Goal: Task Accomplishment & Management: Complete application form

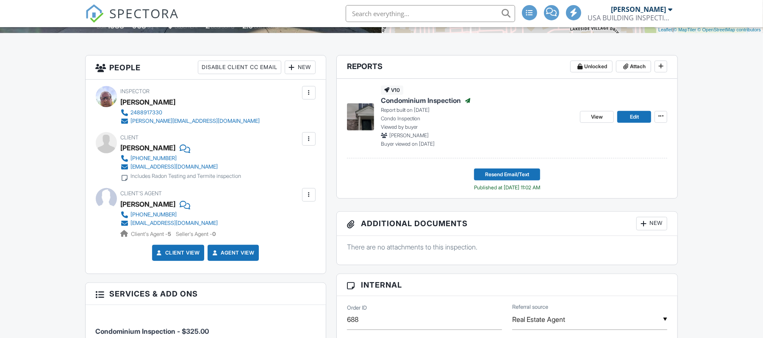
click at [361, 16] on input "text" at bounding box center [430, 13] width 169 height 17
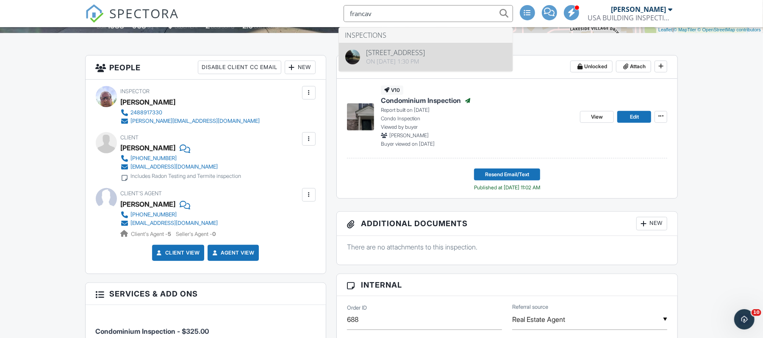
type input "francav"
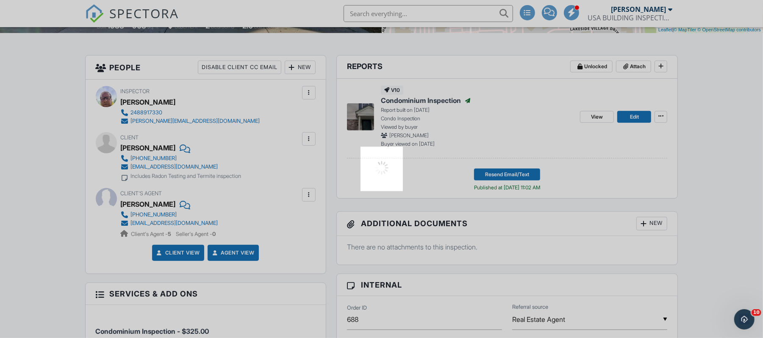
click at [395, 55] on div at bounding box center [381, 169] width 763 height 338
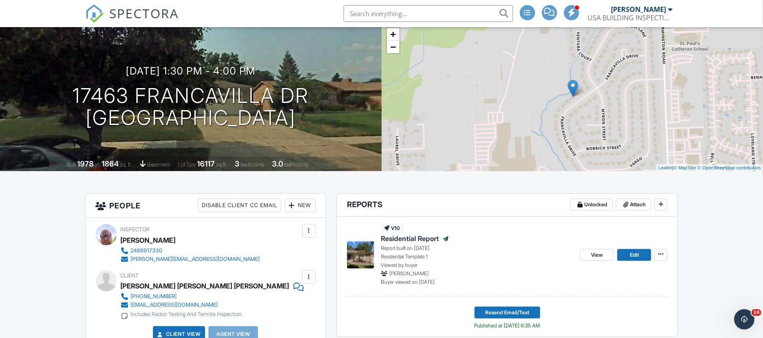
drag, startPoint x: 768, startPoint y: 59, endPoint x: 765, endPoint y: 70, distance: 10.9
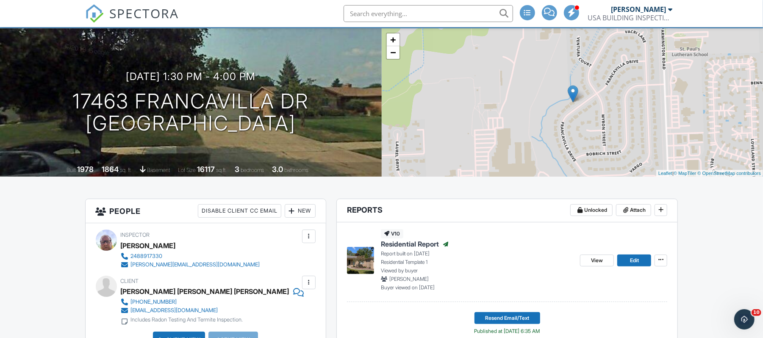
click at [607, 14] on div "USA BUILDING INSPECTIONS LLC" at bounding box center [630, 18] width 85 height 8
click at [625, 11] on div "[PERSON_NAME]" at bounding box center [638, 9] width 55 height 8
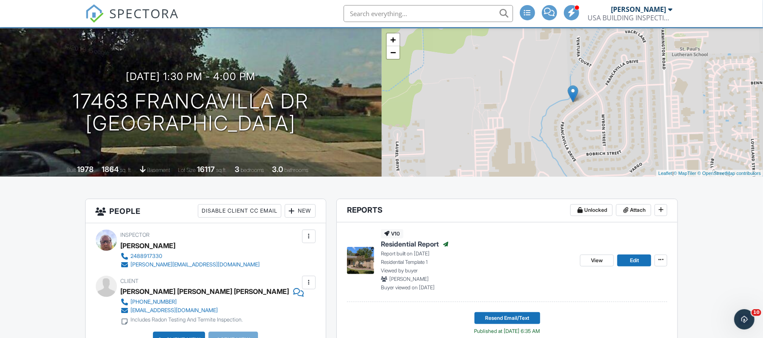
click at [0, 0] on span "Role: Inspector" at bounding box center [0, 0] width 0 height 0
click at [603, 14] on div "USA BUILDING INSPECTIONS LLC" at bounding box center [630, 18] width 85 height 8
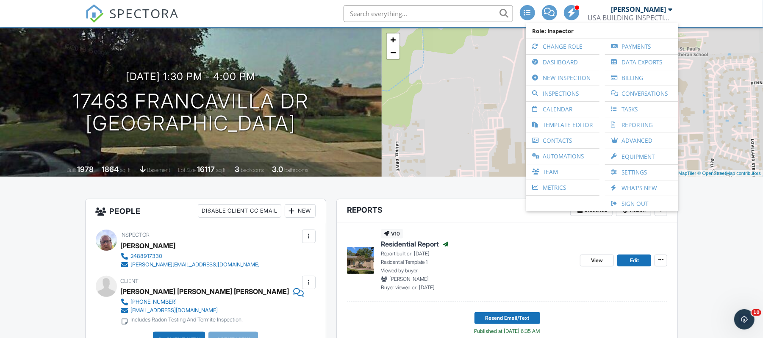
click at [603, 14] on div "USA BUILDING INSPECTIONS LLC" at bounding box center [630, 18] width 85 height 8
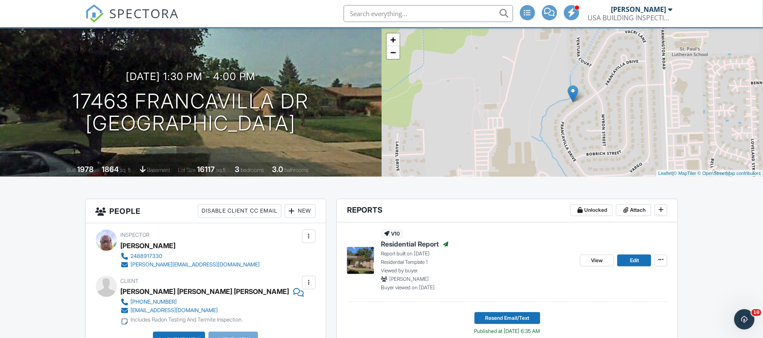
click at [603, 14] on div "USA BUILDING INSPECTIONS LLC" at bounding box center [630, 18] width 85 height 8
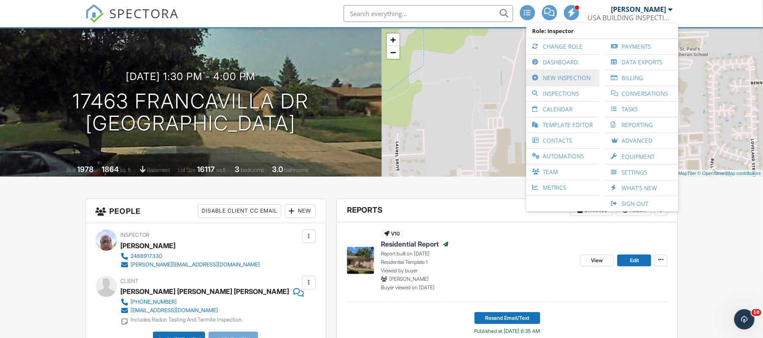
click at [562, 75] on link "New Inspection" at bounding box center [563, 77] width 65 height 15
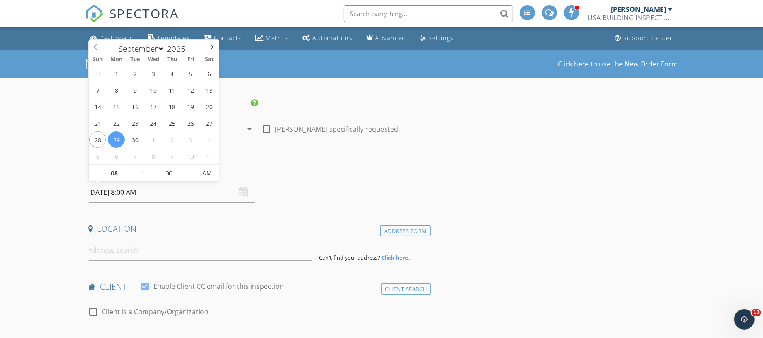
click at [103, 195] on input "09/29/2025 8:00 AM" at bounding box center [172, 192] width 166 height 21
click at [120, 131] on div "31 1 2 3 4 5 6 7 8 9 10 11 12 13 14 15 16 17 18 19 20 21 22 23 24 25 26 27 28 2…" at bounding box center [154, 114] width 131 height 99
type input "09"
type input "09/29/2025 9:00 AM"
click at [136, 168] on span at bounding box center [138, 169] width 6 height 8
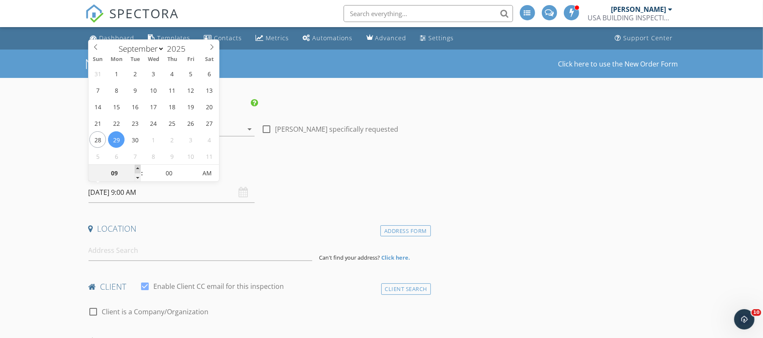
type input "10"
type input "09/29/2025 10:00 AM"
click at [136, 168] on span at bounding box center [138, 169] width 6 height 8
type input "11"
type input "09/29/2025 11:00 AM"
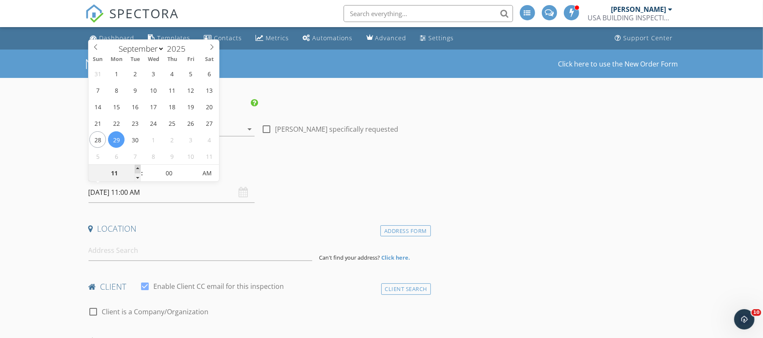
click at [136, 168] on span at bounding box center [138, 169] width 6 height 8
type input "12"
type input "09/29/2025 12:00 PM"
click at [136, 168] on span at bounding box center [138, 169] width 6 height 8
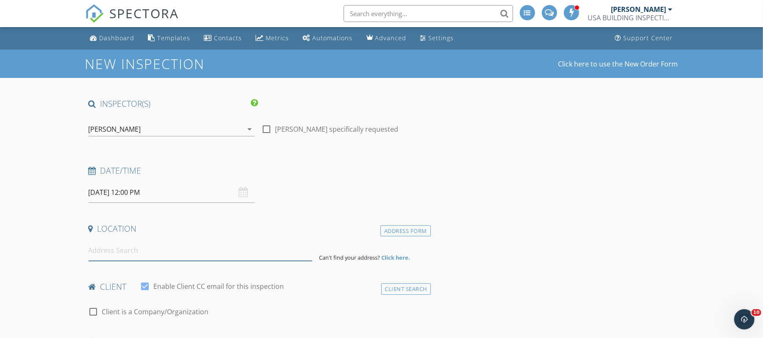
click at [102, 247] on input at bounding box center [201, 250] width 224 height 21
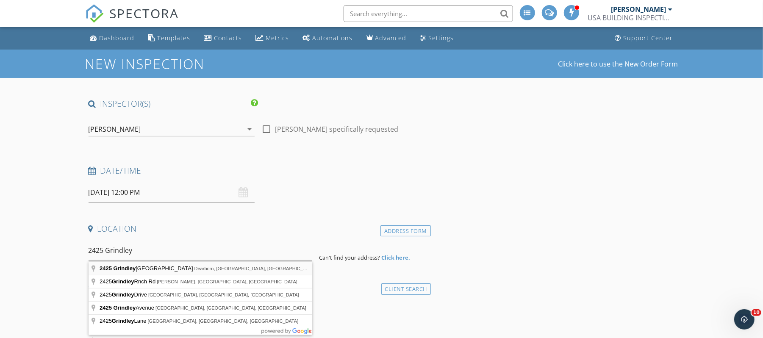
type input "2425 Grindley Park Street, Dearborn, MI, USA"
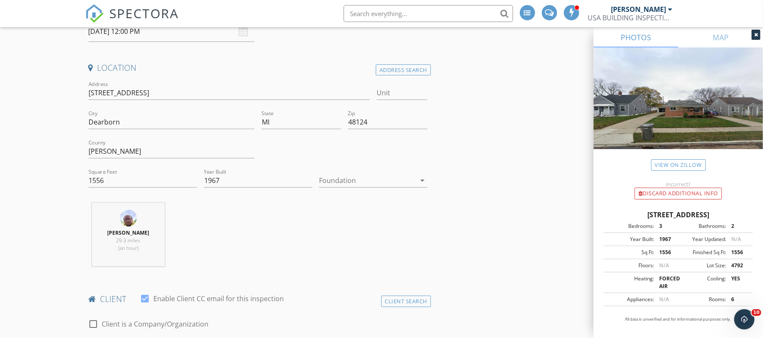
scroll to position [179, 0]
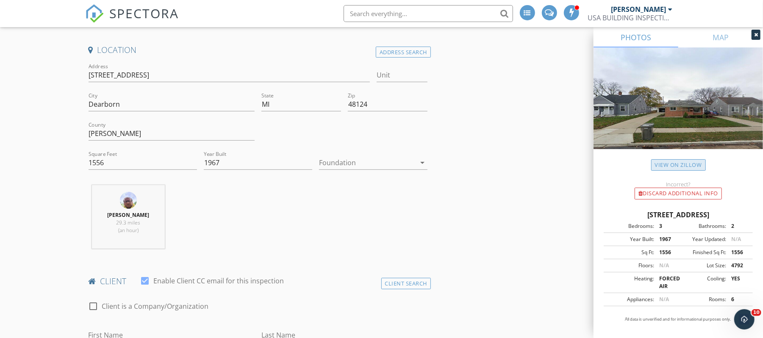
click at [670, 165] on link "View on Zillow" at bounding box center [678, 164] width 55 height 11
click at [420, 161] on icon "arrow_drop_down" at bounding box center [422, 163] width 10 height 10
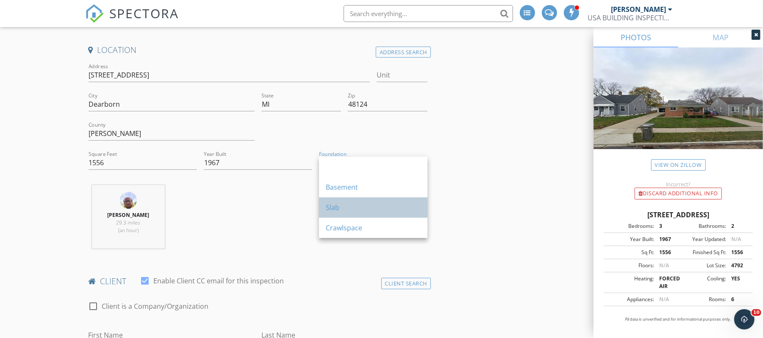
click at [347, 208] on div "Slab" at bounding box center [373, 208] width 95 height 10
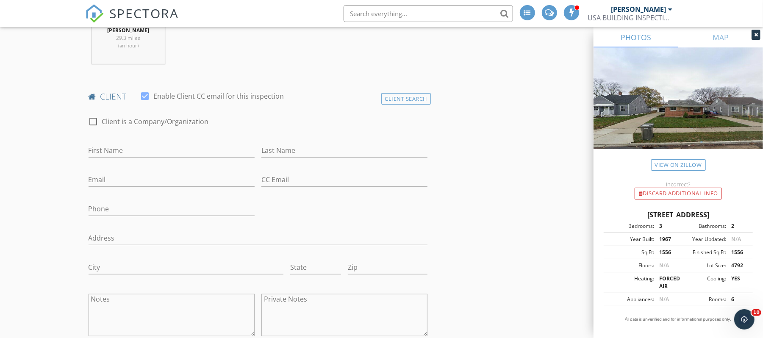
scroll to position [367, 0]
click at [92, 145] on input "First Name" at bounding box center [172, 148] width 166 height 14
type input "Sayyed"
type input "Jaffar"
click at [89, 206] on input "Phone" at bounding box center [172, 206] width 166 height 14
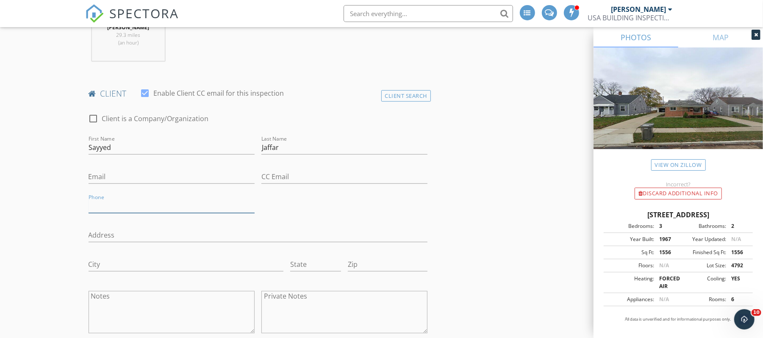
click at [89, 206] on input "Phone" at bounding box center [172, 206] width 166 height 14
type input "916-586-0491"
click at [93, 173] on input "Email" at bounding box center [172, 177] width 166 height 14
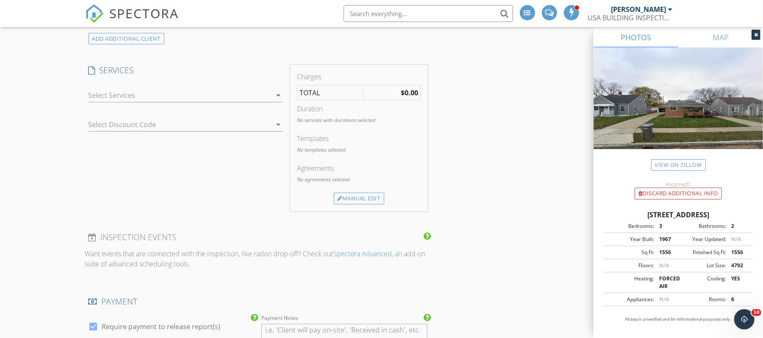
scroll to position [685, 0]
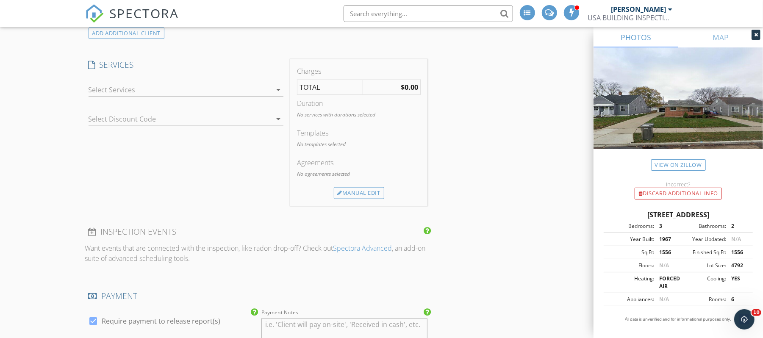
type input "sirjaffar@hotmail.com"
click at [277, 92] on icon "arrow_drop_down" at bounding box center [278, 90] width 10 height 10
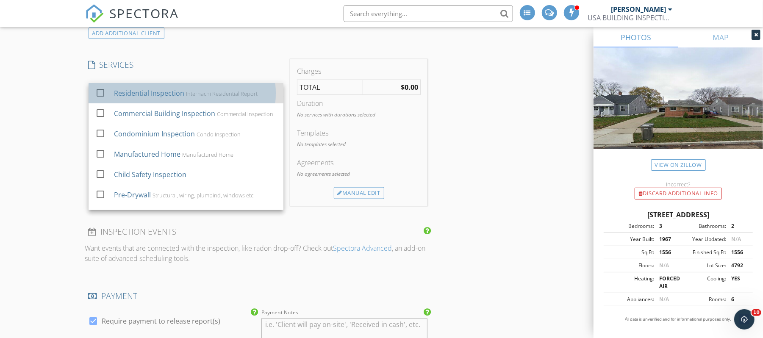
click at [233, 93] on div "Internachi Residential Report" at bounding box center [222, 93] width 72 height 7
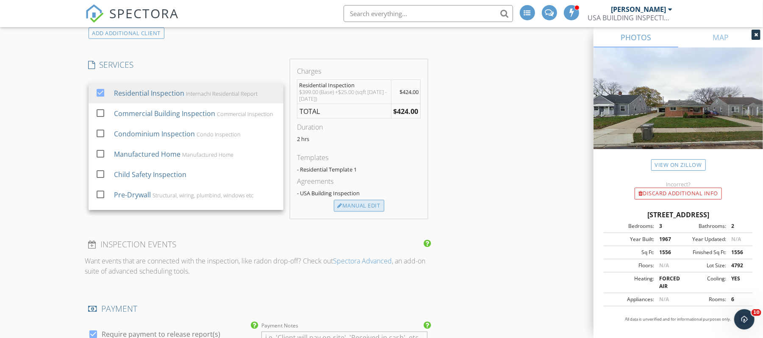
click at [351, 209] on div "Manual Edit" at bounding box center [359, 206] width 50 height 12
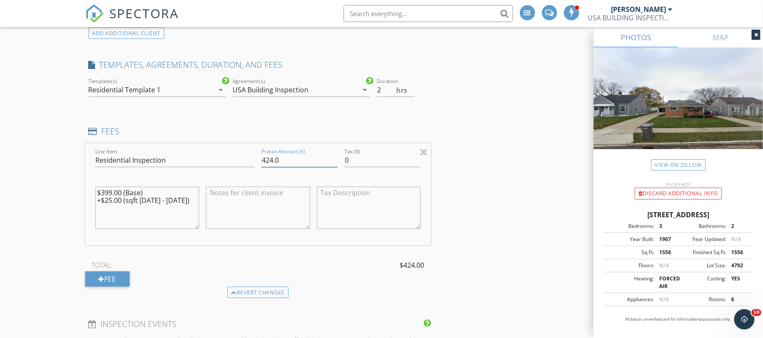
drag, startPoint x: 283, startPoint y: 158, endPoint x: 248, endPoint y: 158, distance: 35.6
click at [248, 158] on div "Line Item Residential Inspection Pretax Amount ($) 424.0 Tax ($) 0 $399.00 (Bas…" at bounding box center [258, 194] width 346 height 102
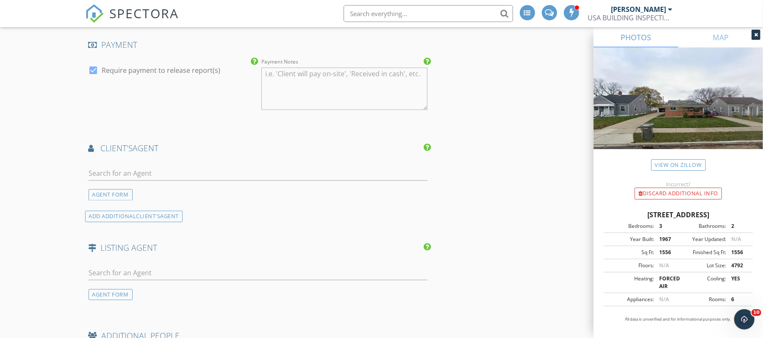
scroll to position [1036, 0]
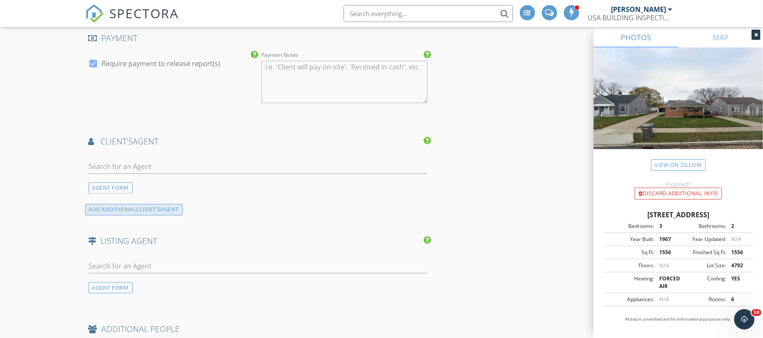
type input "399.00"
click at [102, 215] on div "ADD ADDITIONAL client's AGENT" at bounding box center [134, 209] width 98 height 11
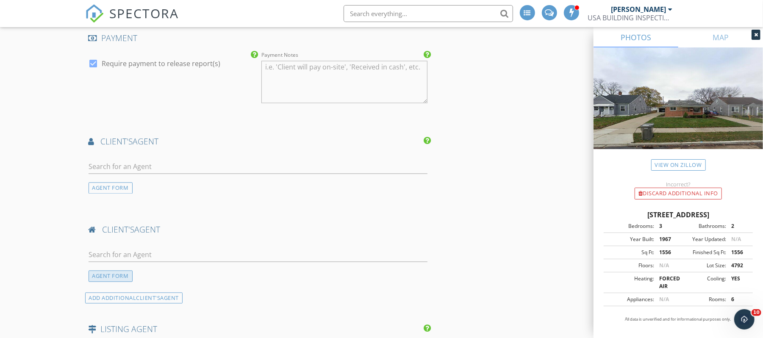
click at [96, 278] on div "AGENT FORM" at bounding box center [111, 276] width 44 height 11
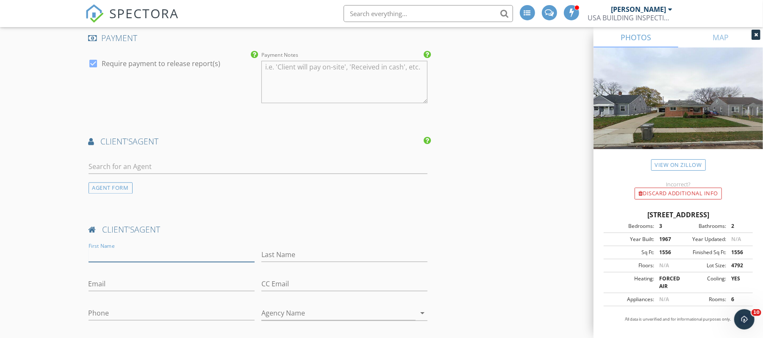
click at [94, 262] on input "First Name" at bounding box center [172, 255] width 166 height 14
type input "Wali"
type input "Haidri"
click at [96, 311] on input "Phone" at bounding box center [172, 314] width 166 height 14
type input "734-678-5188"
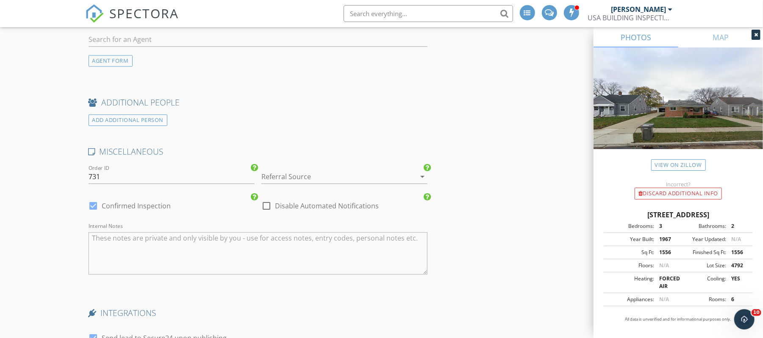
scroll to position [1553, 0]
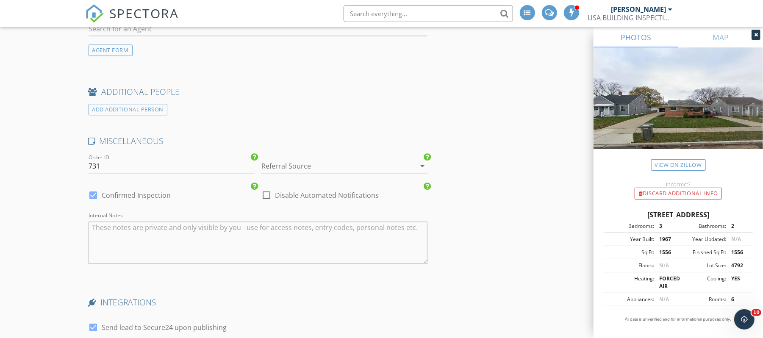
click at [420, 167] on icon "arrow_drop_down" at bounding box center [422, 166] width 10 height 10
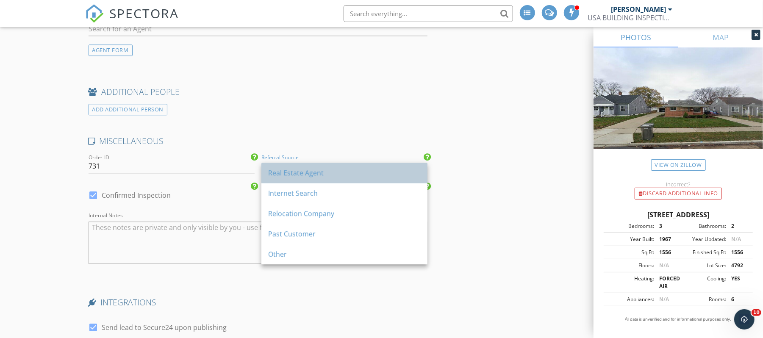
click at [333, 169] on div "Real Estate Agent" at bounding box center [344, 173] width 153 height 10
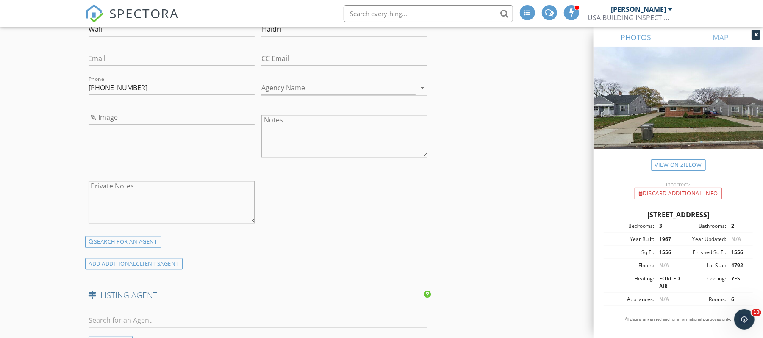
scroll to position [1714, 0]
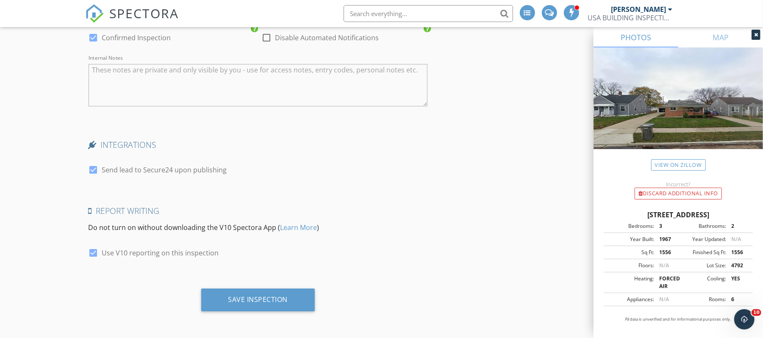
drag, startPoint x: 765, startPoint y: 108, endPoint x: 9, endPoint y: 16, distance: 761.1
click at [263, 295] on div "Save Inspection" at bounding box center [258, 299] width 60 height 8
